Goal: Information Seeking & Learning: Learn about a topic

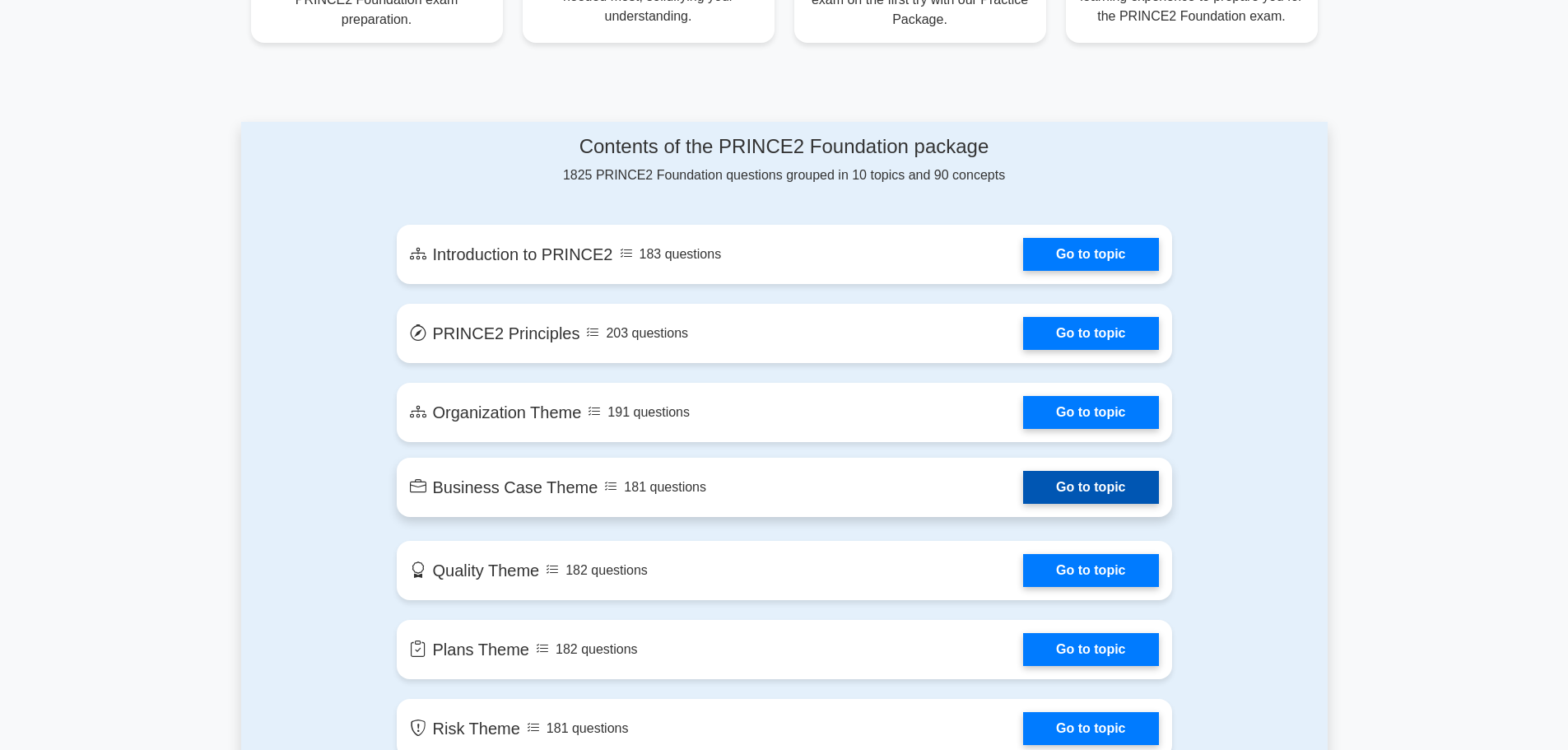
scroll to position [740, 0]
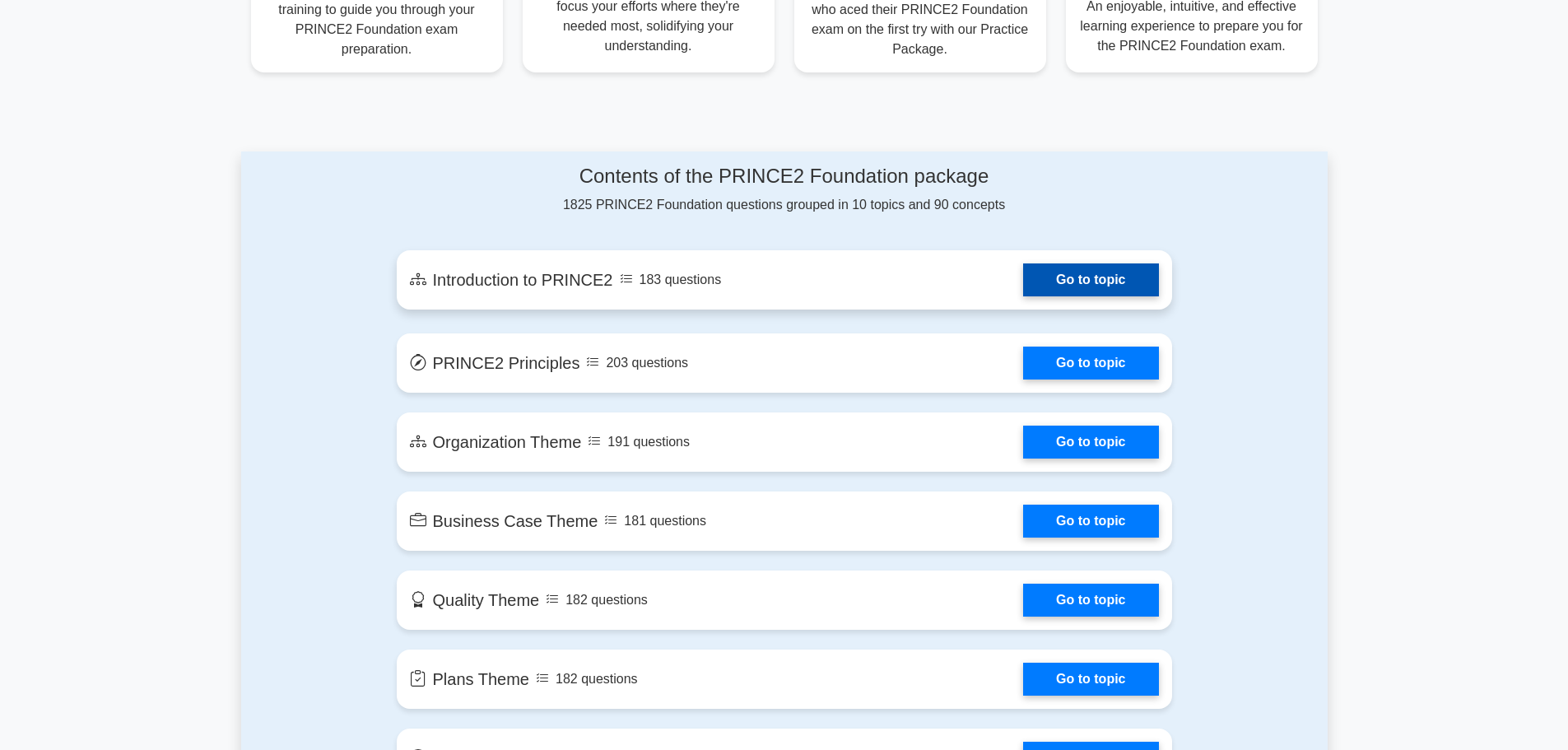
click at [1087, 272] on link "Go to topic" at bounding box center [1090, 279] width 135 height 33
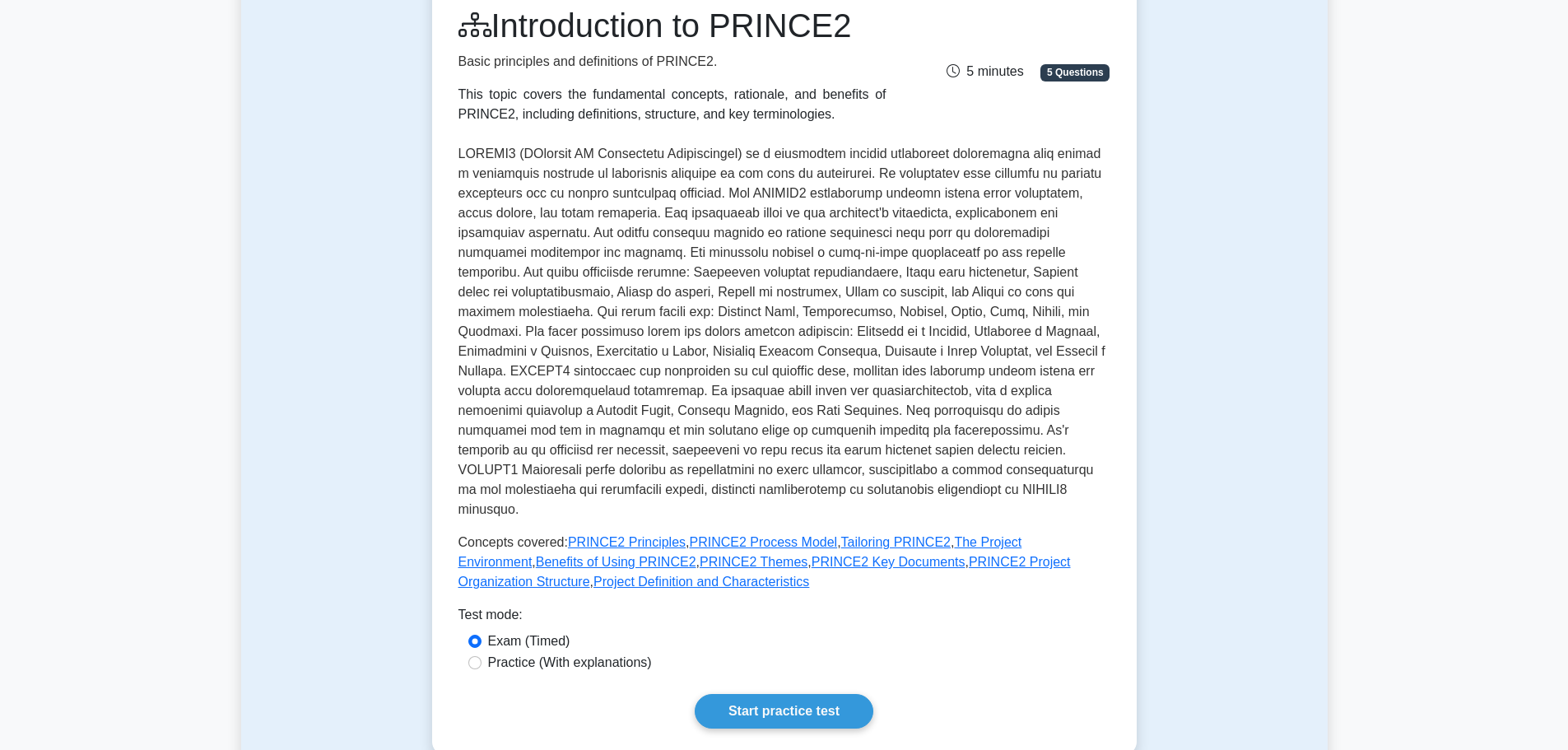
scroll to position [247, 0]
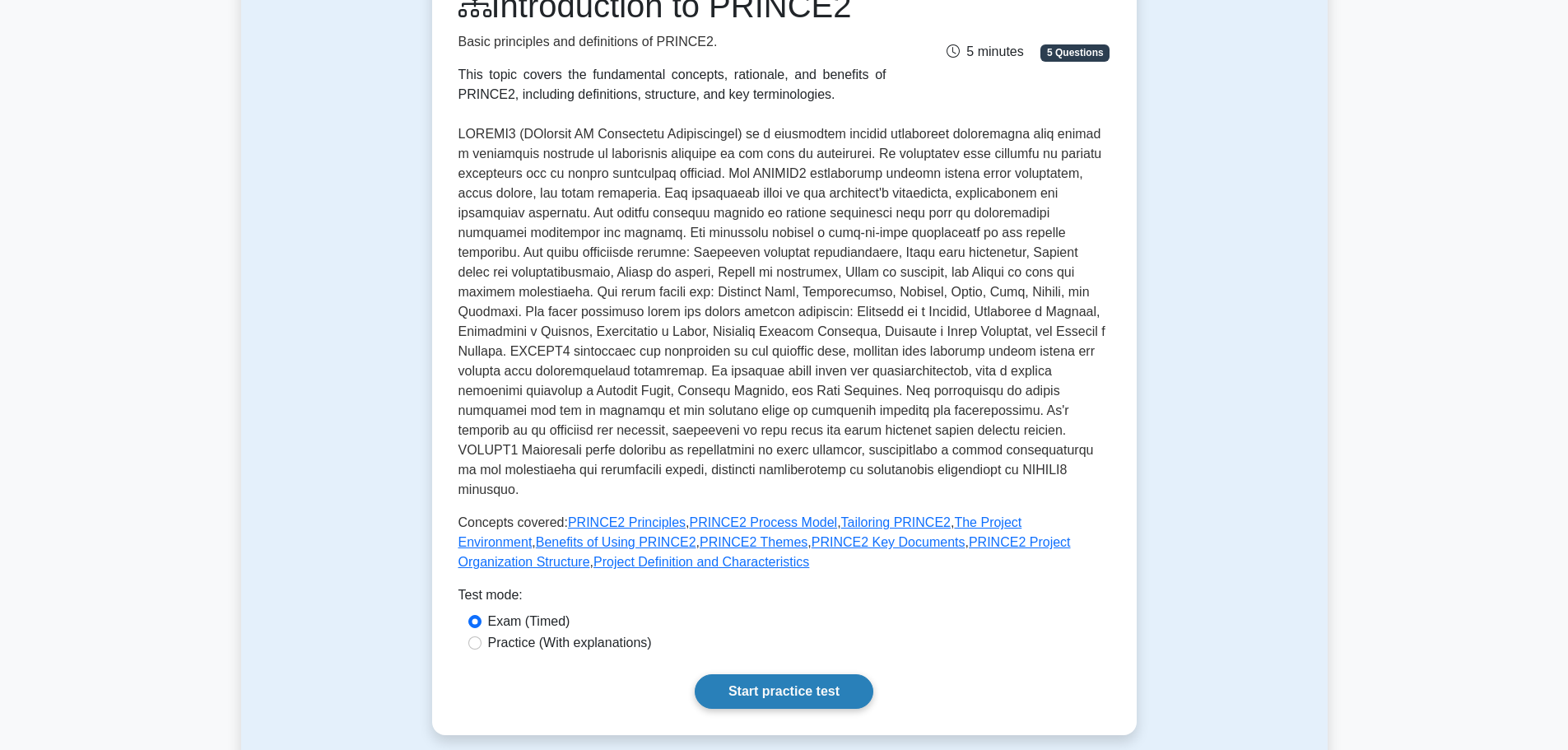
click at [763, 674] on link "Start practice test" at bounding box center [784, 691] width 179 height 34
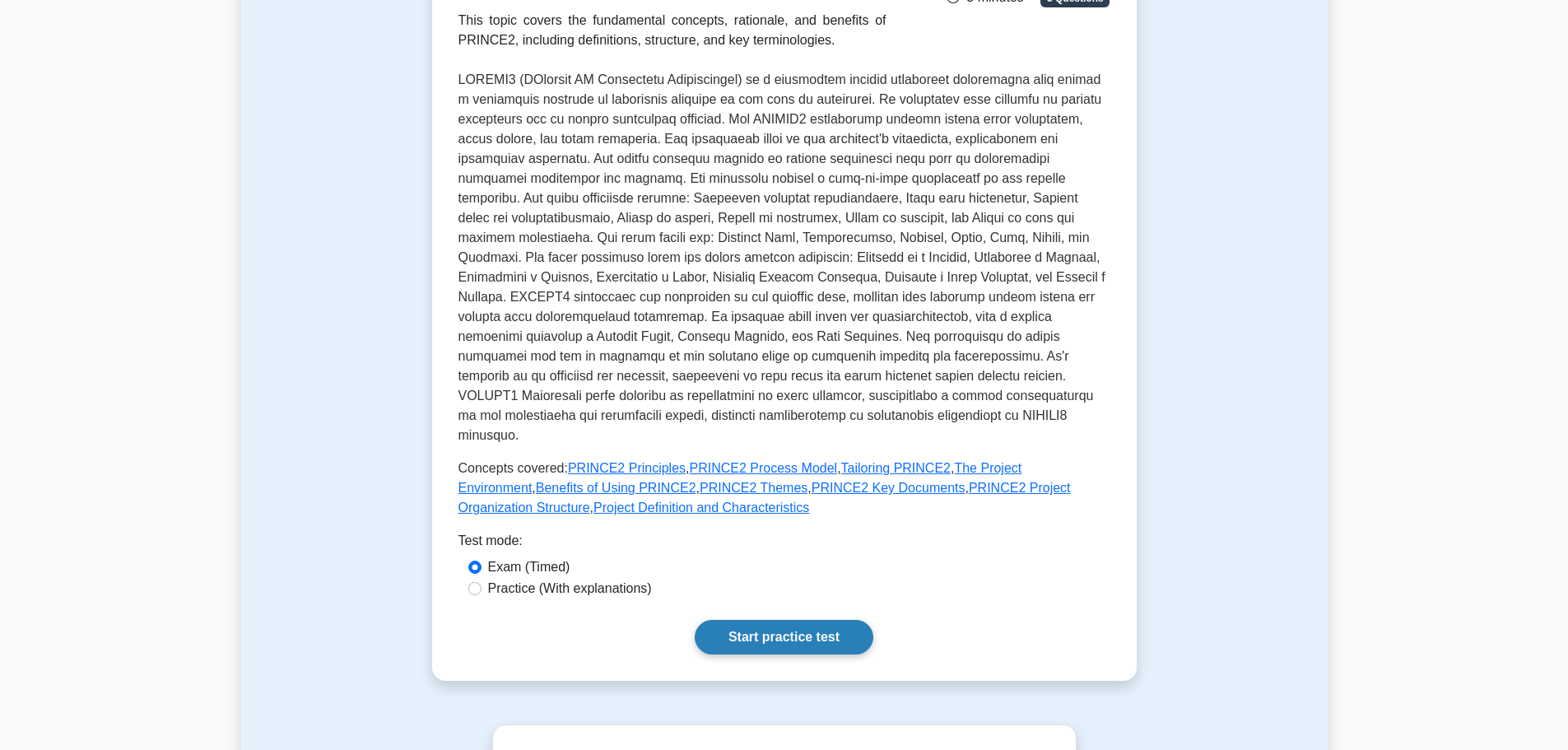
scroll to position [329, 0]
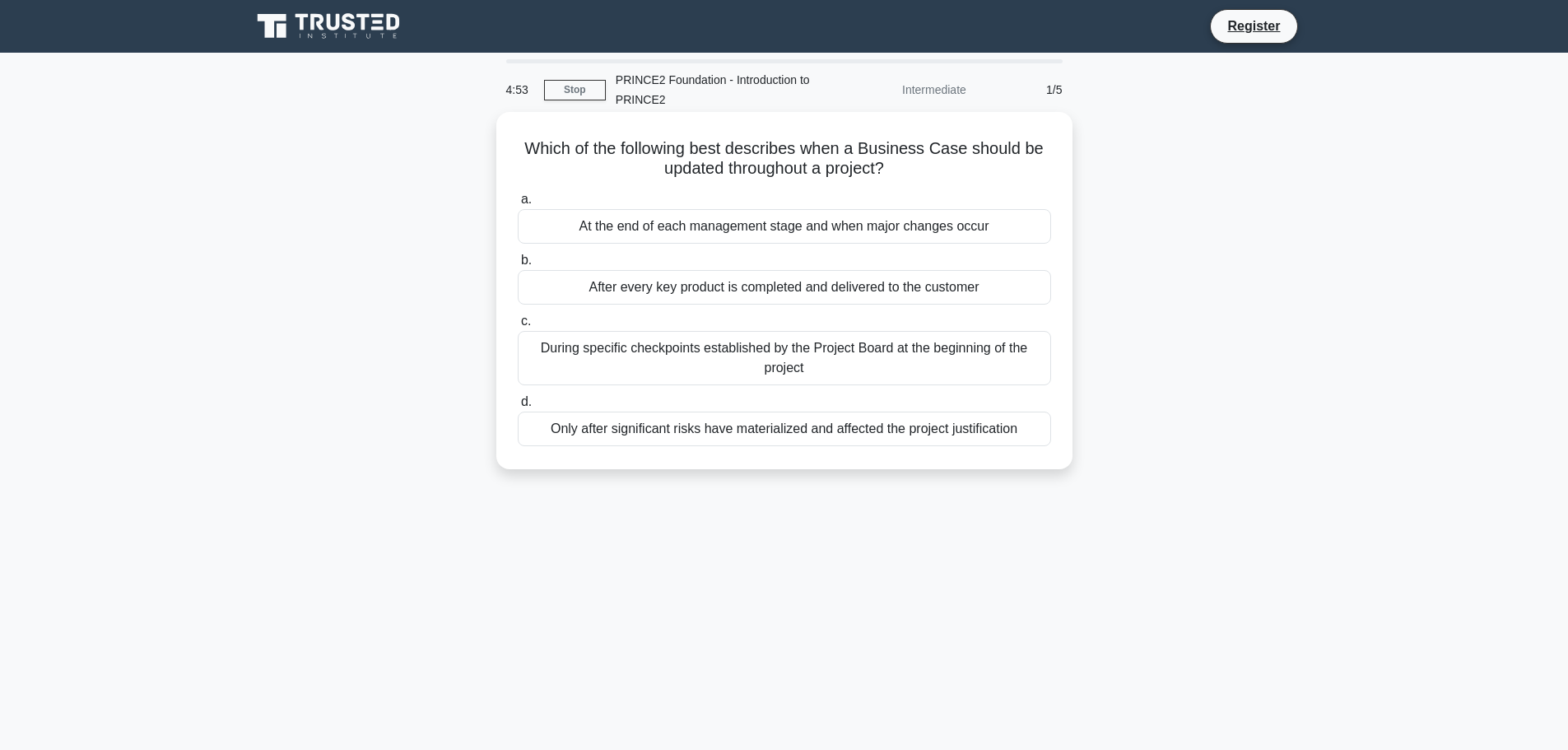
click at [734, 355] on div "During specific checkpoints established by the Project Board at the beginning o…" at bounding box center [784, 358] width 533 height 55
click at [517, 327] on input "c. During specific checkpoints established by the Project Board at the beginnin…" at bounding box center [517, 322] width 0 height 11
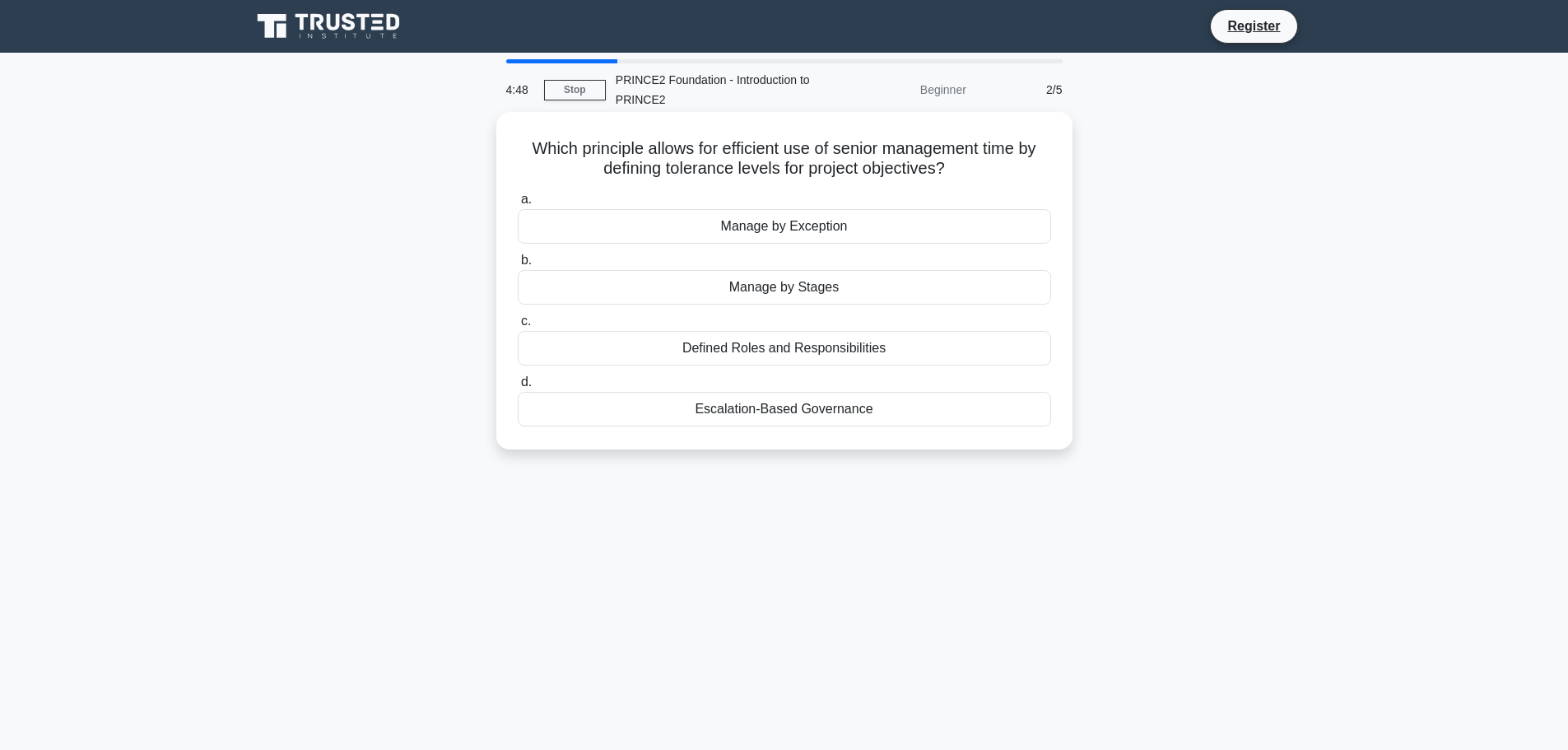
click at [739, 294] on div "Manage by Stages" at bounding box center [784, 286] width 533 height 34
click at [517, 266] on input "b. Manage by Stages" at bounding box center [517, 260] width 0 height 11
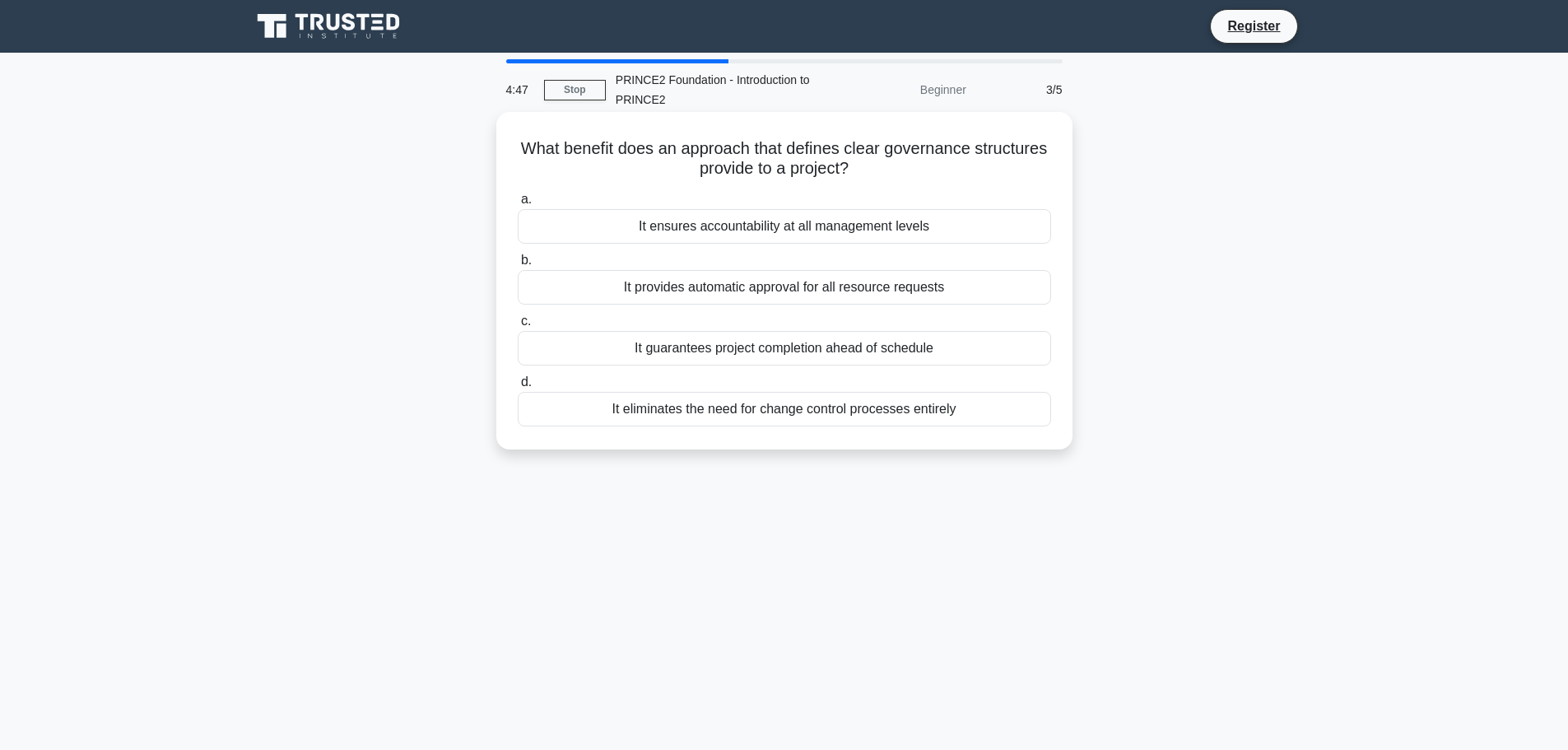
click at [732, 322] on label "c. It guarantees project completion ahead of schedule" at bounding box center [784, 338] width 533 height 55
click at [517, 322] on input "c. It guarantees project completion ahead of schedule" at bounding box center [517, 322] width 0 height 11
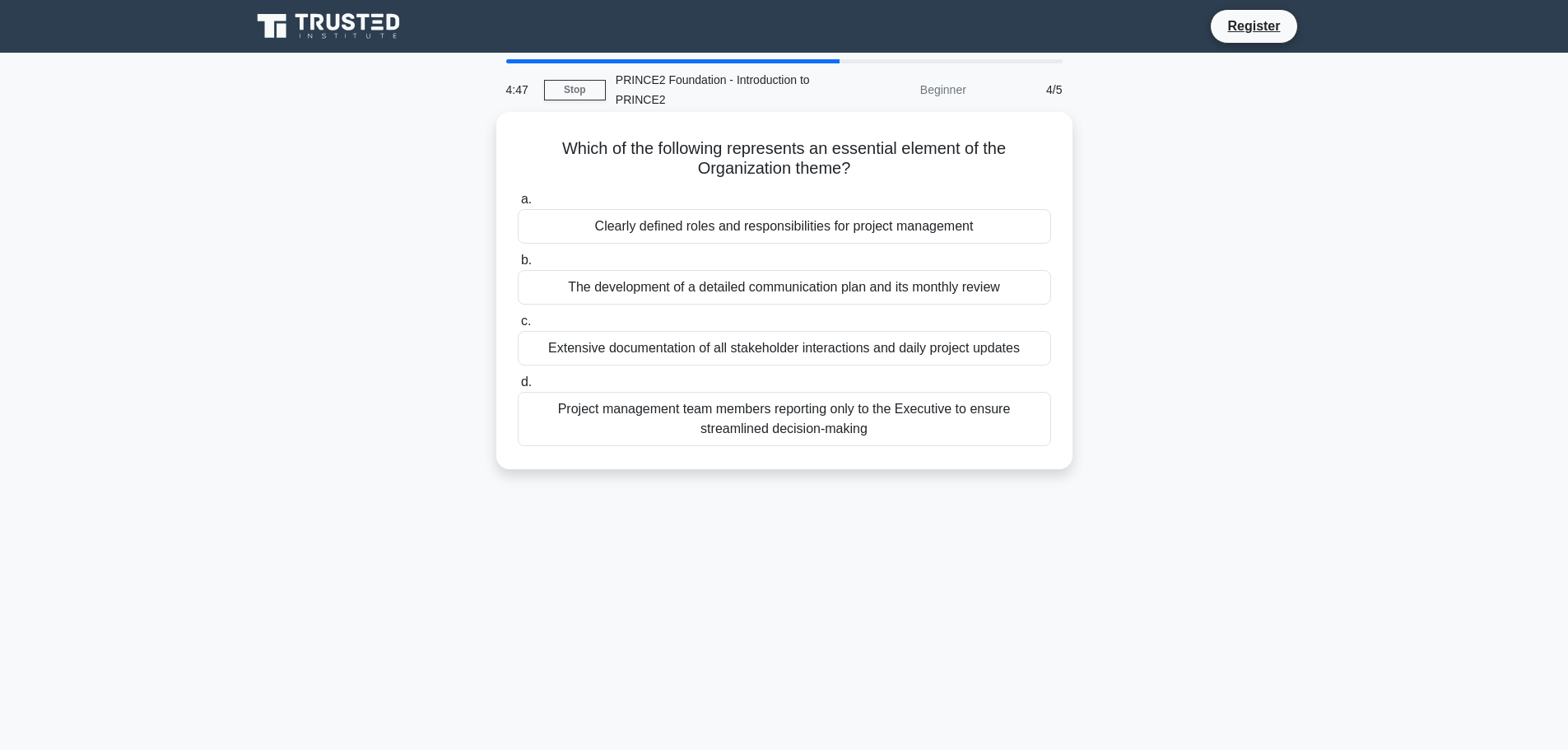
click at [732, 354] on div "Extensive documentation of all stakeholder interactions and daily project updat…" at bounding box center [784, 347] width 533 height 34
click at [517, 327] on input "c. Extensive documentation of all stakeholder interactions and daily project up…" at bounding box center [517, 322] width 0 height 11
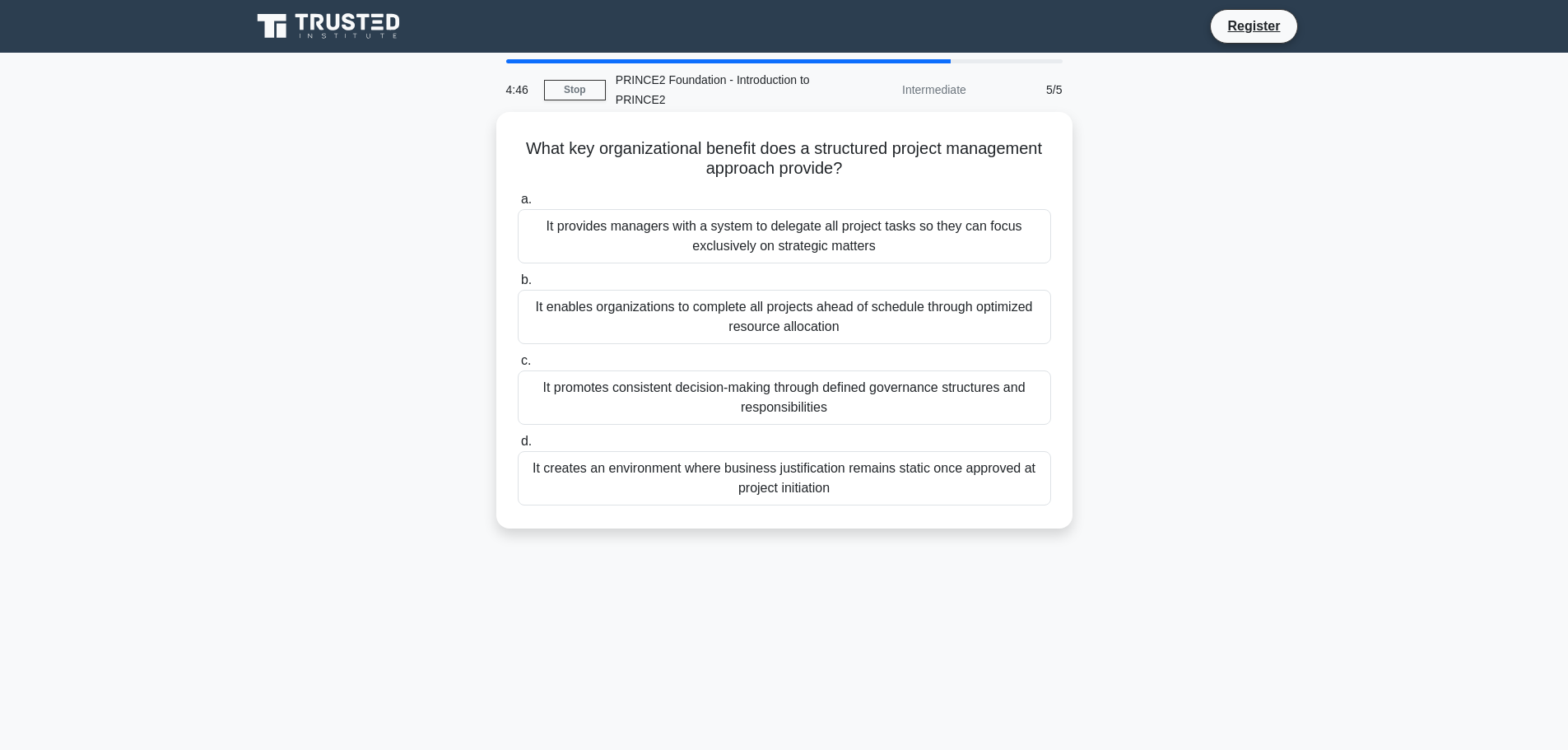
click at [740, 405] on div "It promotes consistent decision-making through defined governance structures an…" at bounding box center [784, 397] width 533 height 55
click at [517, 367] on input "c. It promotes consistent decision-making through defined governance structures…" at bounding box center [517, 360] width 0 height 11
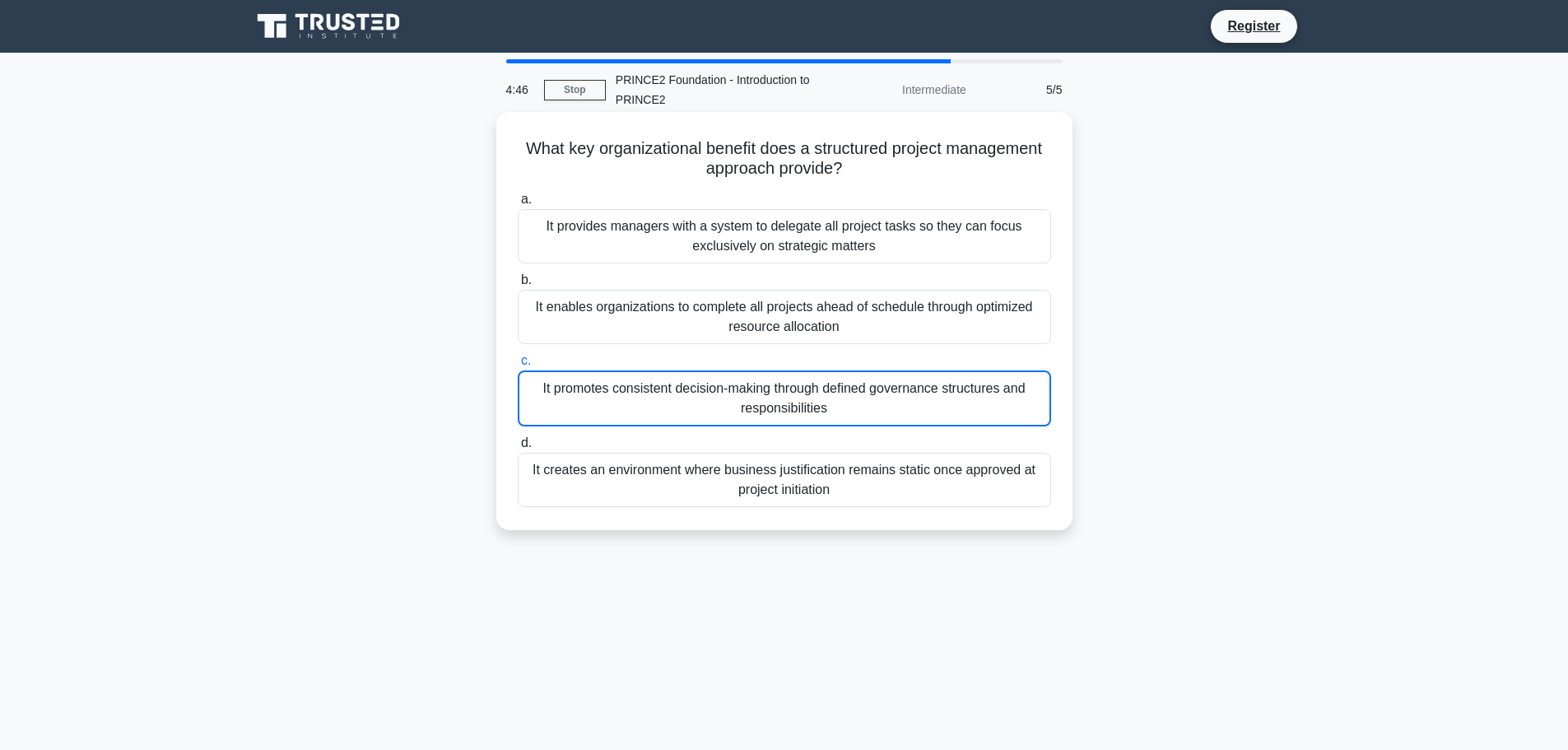
scroll to position [139, 0]
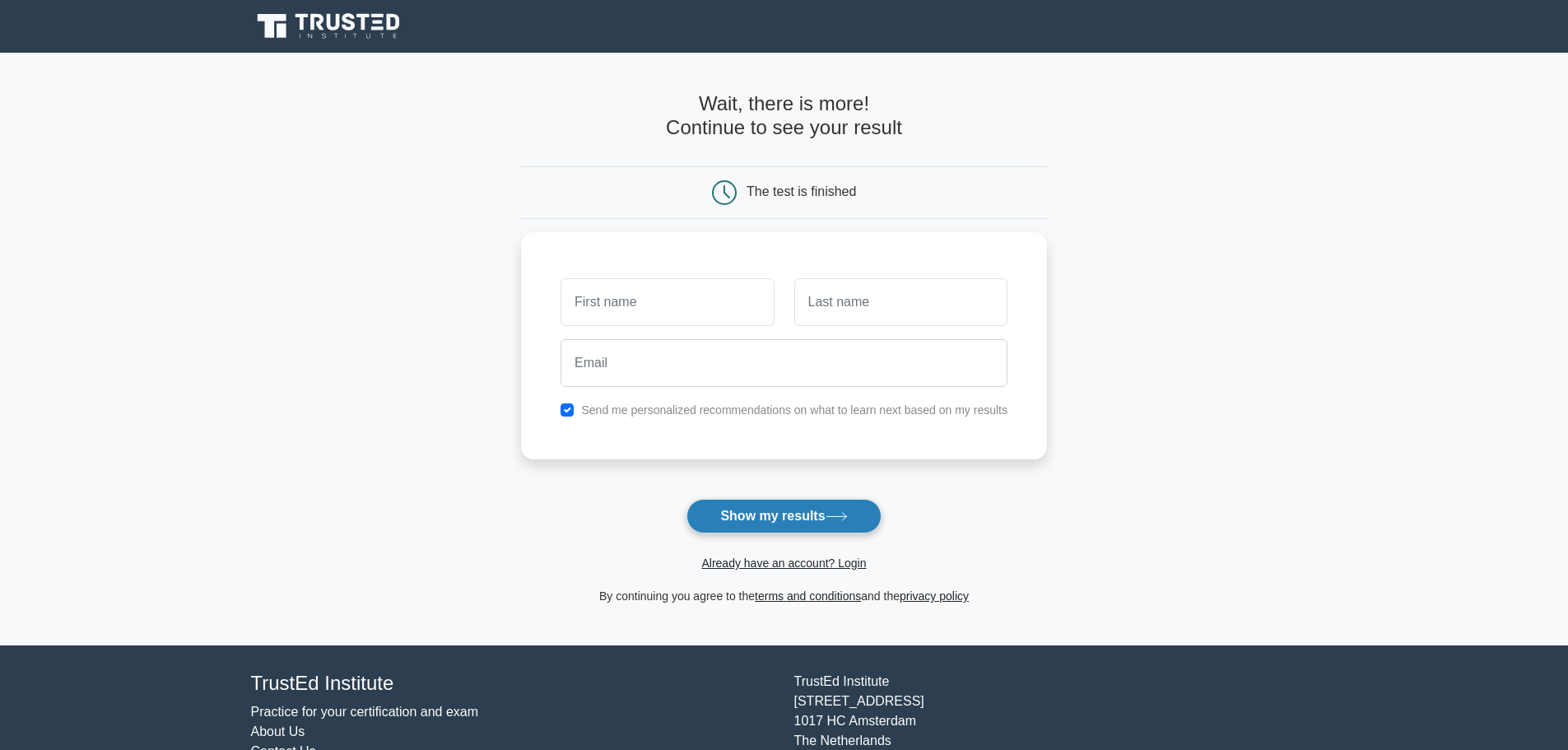
click at [743, 524] on button "Show my results" at bounding box center [784, 516] width 194 height 34
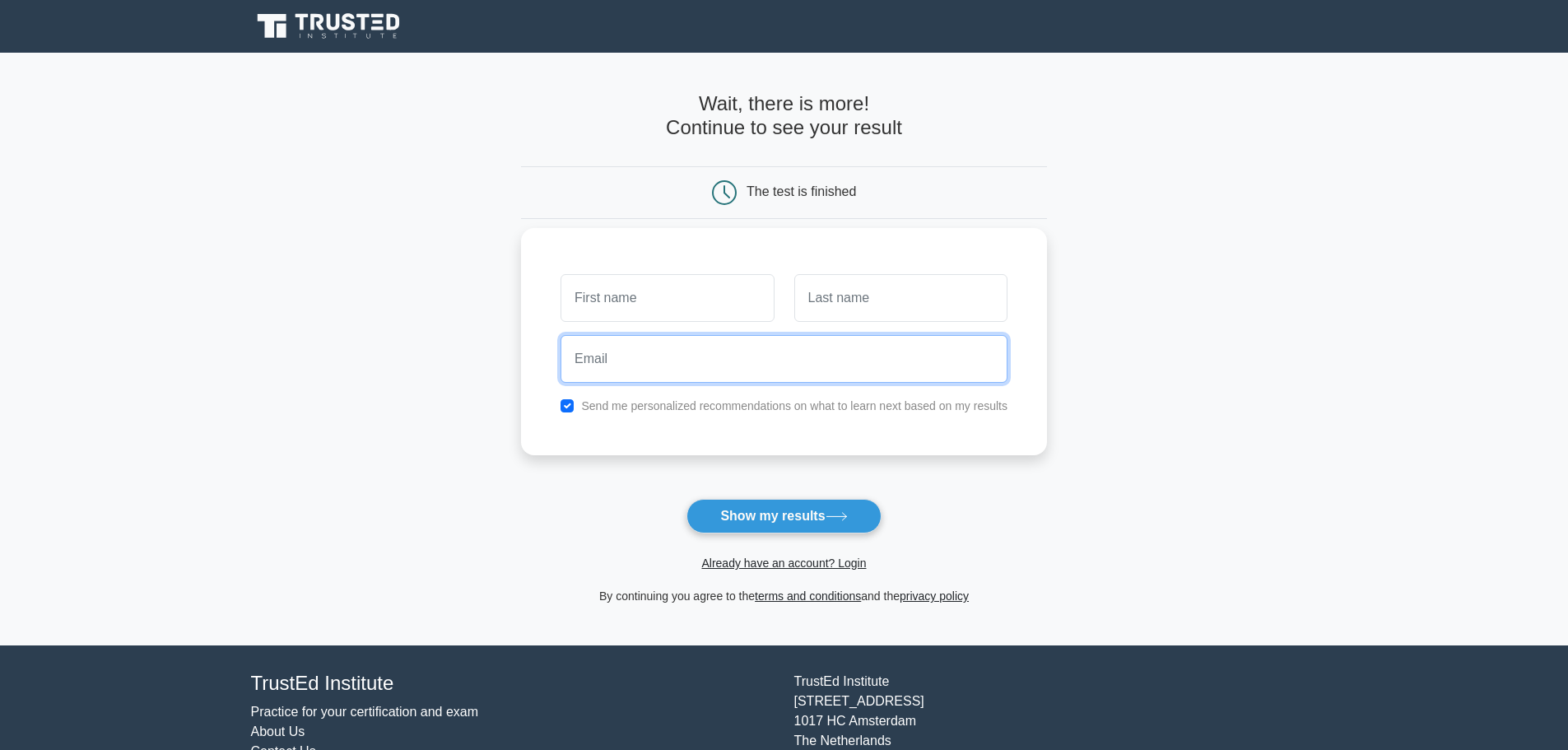
click at [867, 346] on input "email" at bounding box center [784, 359] width 447 height 48
click at [518, 294] on main "Wait, there is more! Continue to see your result The test is finished and the" at bounding box center [784, 349] width 1568 height 592
